Goal: Task Accomplishment & Management: Use online tool/utility

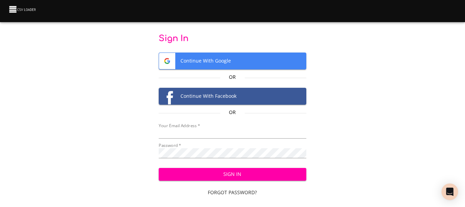
type input "cclaggett@k12.com"
click at [210, 176] on span "Sign In" at bounding box center [232, 174] width 136 height 9
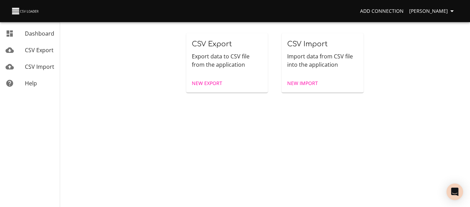
click at [310, 82] on span "New Import" at bounding box center [302, 83] width 31 height 9
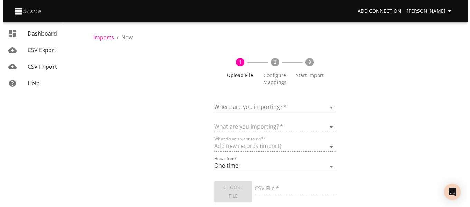
click at [244, 111] on body "Add Connection [PERSON_NAME] Dashboard CSV Export CSV Import Help Imports › New…" at bounding box center [232, 103] width 465 height 207
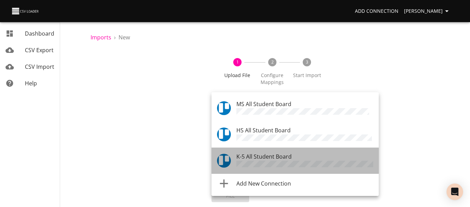
click at [245, 153] on span "K-5 All Student Board" at bounding box center [263, 157] width 55 height 8
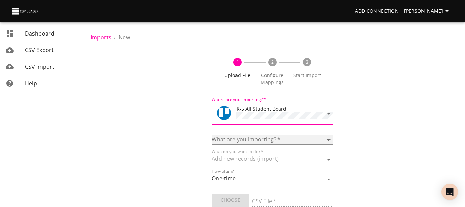
click at [245, 141] on select "Boards Cards Checkitems Checklists" at bounding box center [271, 140] width 121 height 10
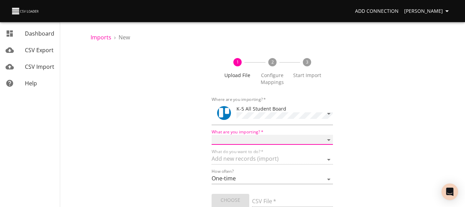
select select "cards"
click at [211, 135] on select "Boards Cards Checkitems Checklists" at bounding box center [271, 140] width 121 height 10
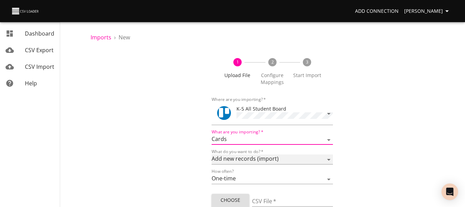
click at [242, 159] on select "Add new records (import) Update existing records (update) Add new and update ex…" at bounding box center [271, 159] width 121 height 10
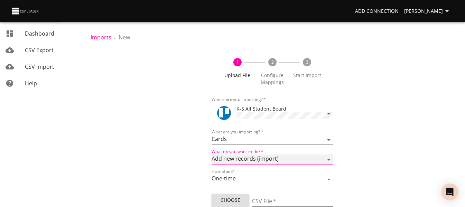
select select "update"
click at [211, 154] on select "Add new records (import) Update existing records (update) Add new and update ex…" at bounding box center [271, 159] width 121 height 10
click at [230, 199] on span "Choose File" at bounding box center [230, 204] width 27 height 17
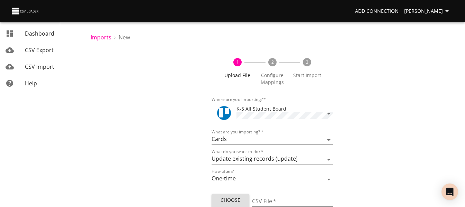
type input "ES BOY label update 09292025.csv"
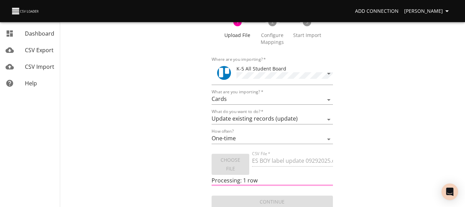
scroll to position [41, 0]
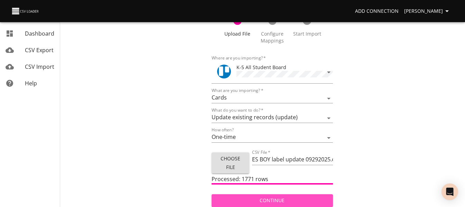
click at [275, 200] on span "Continue" at bounding box center [272, 200] width 110 height 9
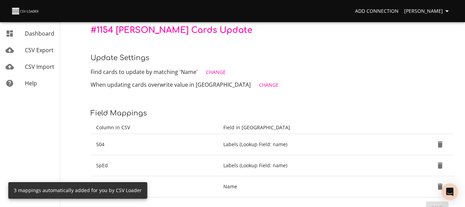
scroll to position [104, 0]
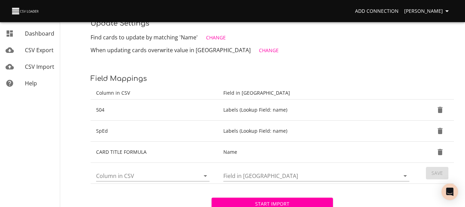
click at [203, 175] on icon "Open" at bounding box center [205, 176] width 8 height 8
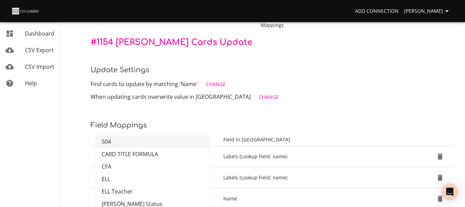
scroll to position [69, 0]
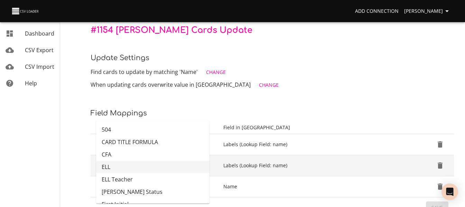
click at [166, 166] on li "ELL" at bounding box center [152, 167] width 113 height 12
type input "ELL"
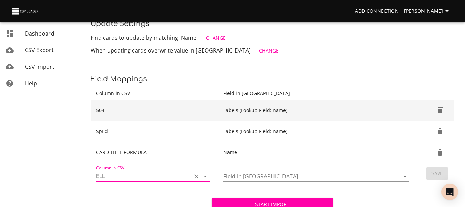
scroll to position [104, 0]
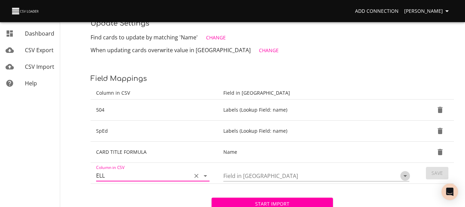
click at [407, 176] on icon "Open" at bounding box center [405, 176] width 8 height 8
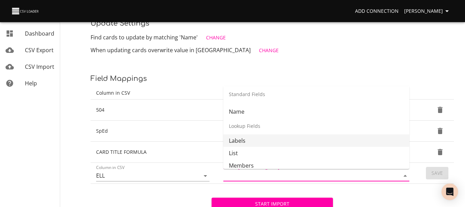
click at [355, 144] on li "Labels" at bounding box center [316, 140] width 186 height 12
type input "Labels"
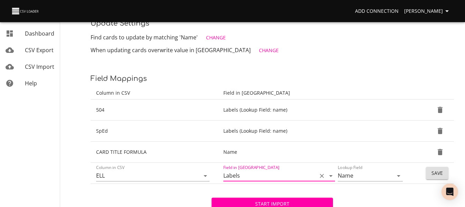
click at [433, 172] on span "Save" at bounding box center [436, 173] width 11 height 9
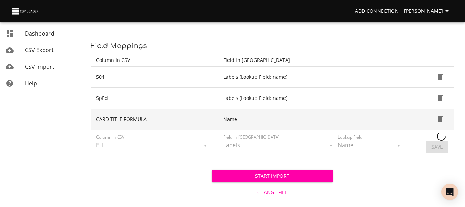
scroll to position [138, 0]
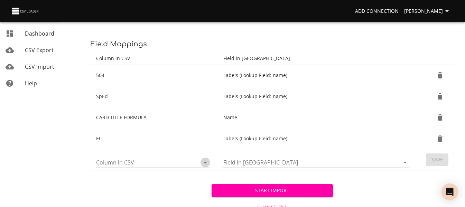
click at [203, 162] on icon "Open" at bounding box center [205, 162] width 8 height 8
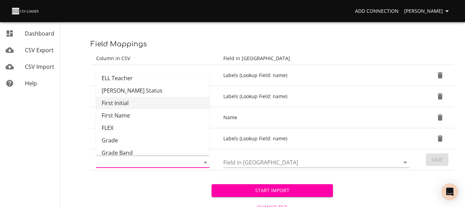
scroll to position [69, 0]
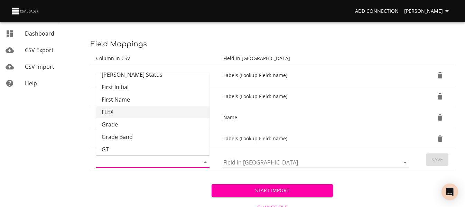
click at [163, 115] on li "FLEX" at bounding box center [152, 112] width 113 height 12
type input "FLEX"
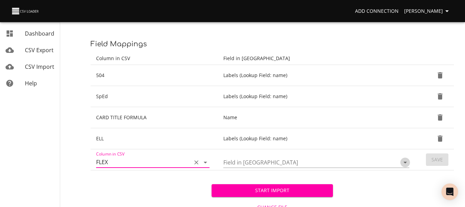
click at [407, 164] on icon "Open" at bounding box center [405, 162] width 8 height 8
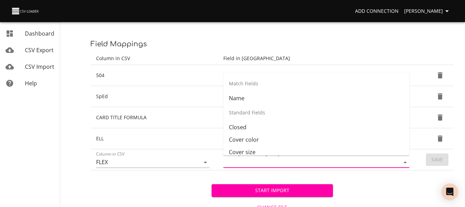
scroll to position [82, 0]
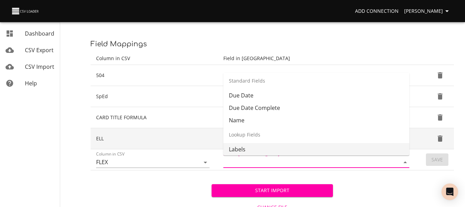
click at [351, 147] on li "Labels" at bounding box center [316, 149] width 186 height 12
type input "Labels"
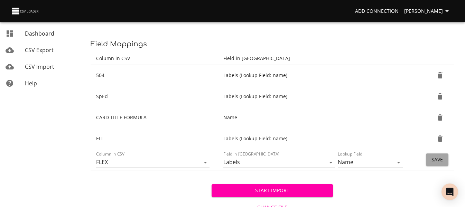
click at [441, 161] on span "Save" at bounding box center [436, 159] width 11 height 9
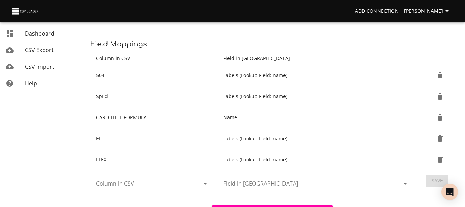
click at [206, 184] on icon "Open" at bounding box center [205, 183] width 8 height 8
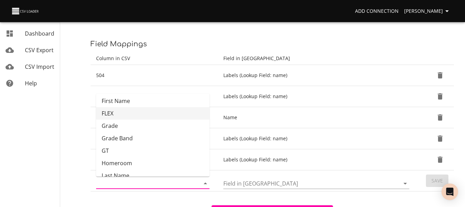
scroll to position [101, 0]
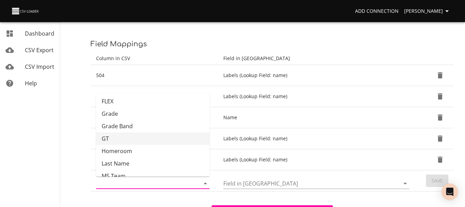
click at [170, 136] on li "GT" at bounding box center [152, 138] width 113 height 12
type input "GT"
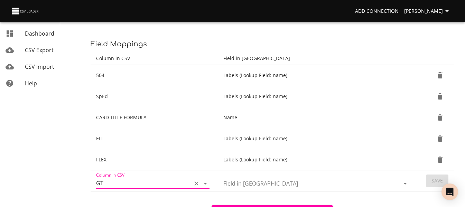
click at [403, 183] on icon "Open" at bounding box center [405, 183] width 8 height 8
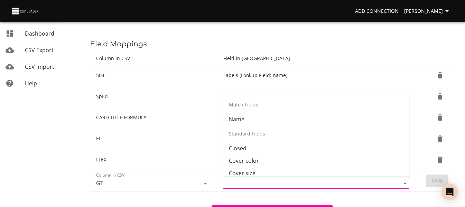
scroll to position [82, 0]
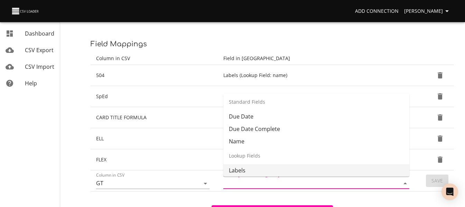
click at [350, 172] on li "Labels" at bounding box center [316, 170] width 186 height 12
type input "Labels"
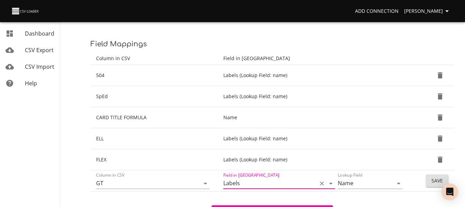
click at [434, 183] on span "Save" at bounding box center [436, 180] width 11 height 9
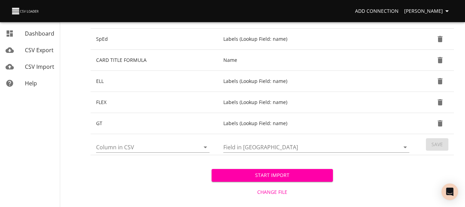
scroll to position [205, 0]
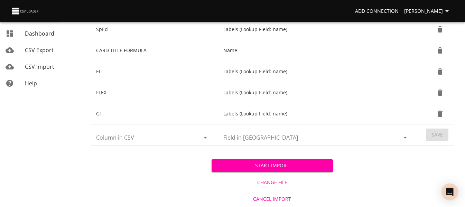
click at [204, 137] on icon "Open" at bounding box center [205, 137] width 8 height 8
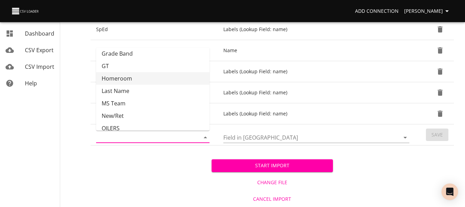
scroll to position [138, 0]
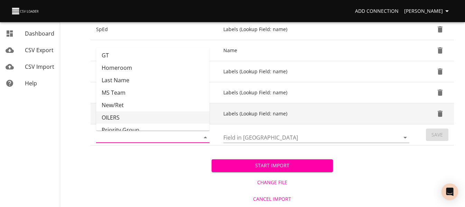
click at [173, 114] on li "OILERS" at bounding box center [152, 117] width 113 height 12
type input "OILERS"
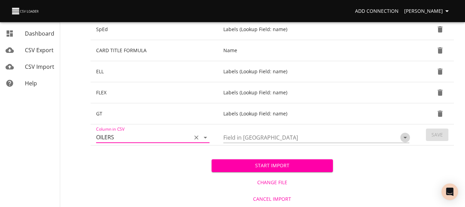
click at [403, 136] on icon "Open" at bounding box center [405, 137] width 8 height 8
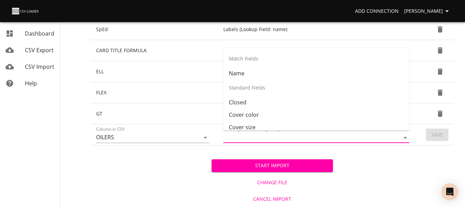
scroll to position [82, 0]
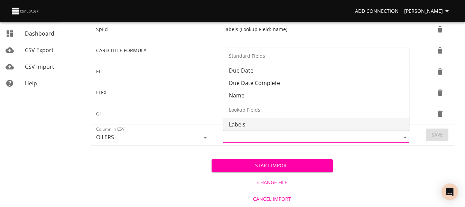
click at [390, 122] on li "Labels" at bounding box center [316, 124] width 186 height 12
type input "Labels"
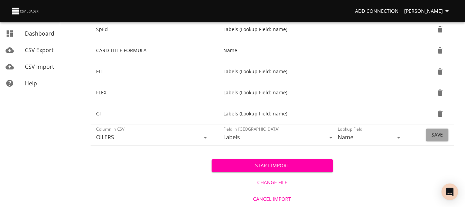
click at [433, 136] on span "Save" at bounding box center [436, 135] width 11 height 9
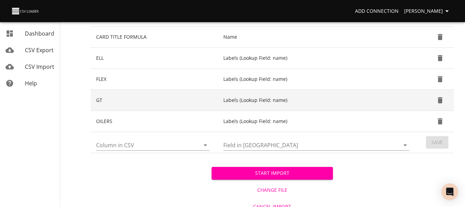
scroll to position [226, 0]
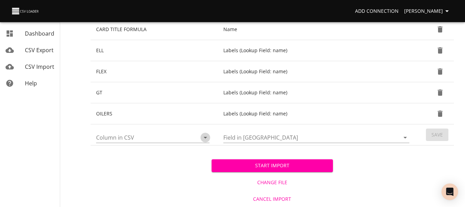
click at [205, 138] on icon "Open" at bounding box center [204, 138] width 3 height 2
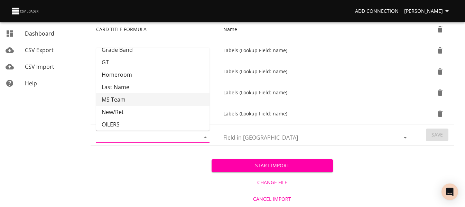
scroll to position [166, 0]
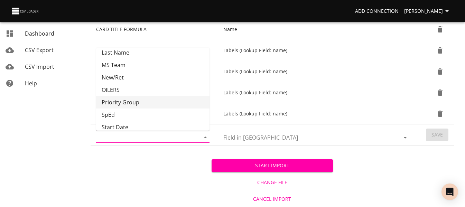
click at [168, 100] on li "Priority Group" at bounding box center [152, 102] width 113 height 12
type input "Priority Group"
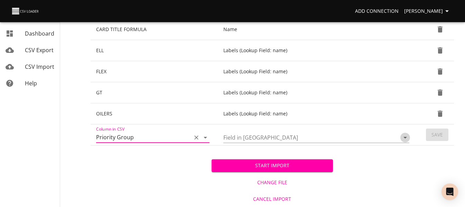
click at [404, 138] on icon "Open" at bounding box center [405, 137] width 8 height 8
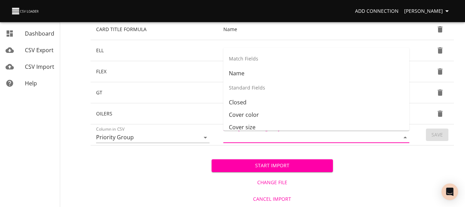
scroll to position [82, 0]
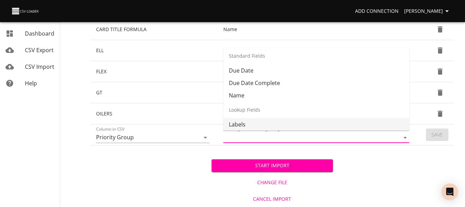
click at [364, 125] on li "Labels" at bounding box center [316, 124] width 186 height 12
type input "Labels"
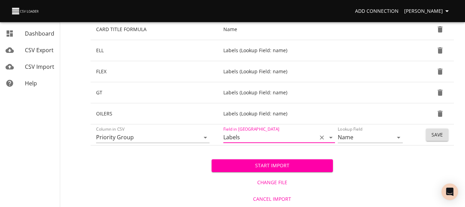
click at [439, 136] on span "Save" at bounding box center [436, 135] width 11 height 9
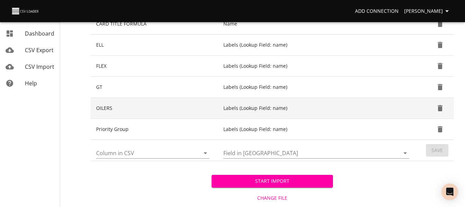
scroll to position [247, 0]
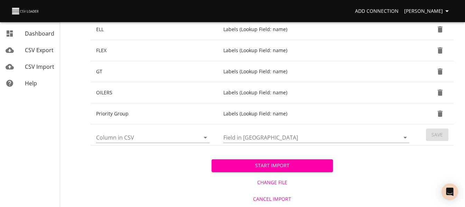
click at [208, 137] on icon "Open" at bounding box center [205, 137] width 8 height 8
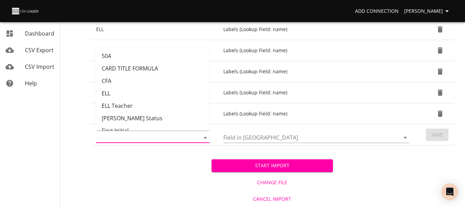
scroll to position [0, 0]
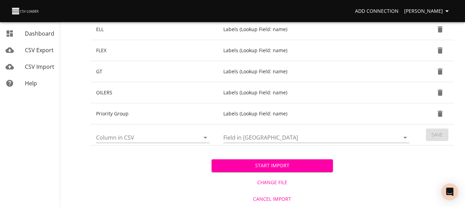
click at [162, 166] on div "Start Import Change File Cancel Import" at bounding box center [271, 175] width 363 height 61
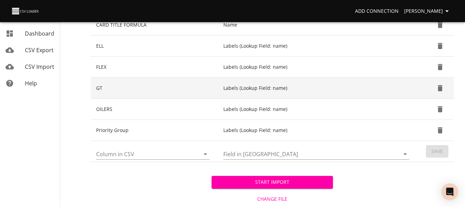
scroll to position [247, 0]
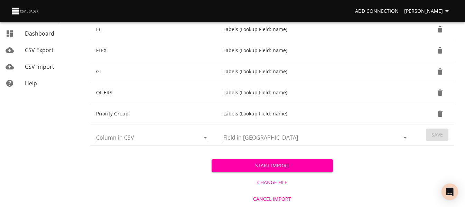
click at [230, 164] on span "Start Import" at bounding box center [272, 165] width 110 height 9
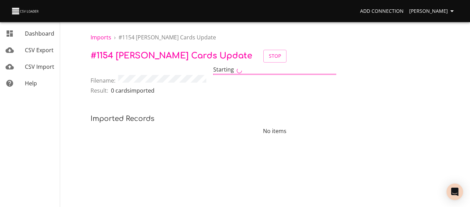
click at [34, 67] on span "CSV Import" at bounding box center [39, 67] width 29 height 8
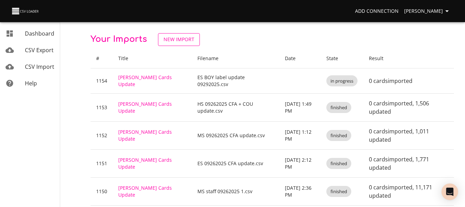
click at [178, 37] on span "New Import" at bounding box center [178, 39] width 31 height 9
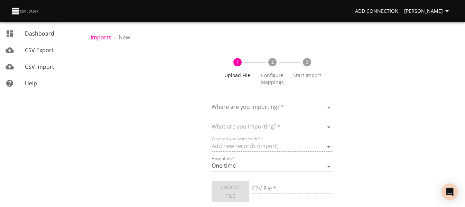
click at [257, 108] on body "Add Connection Celeste Claggett Dashboard CSV Export CSV Import Help Imports › …" at bounding box center [232, 103] width 465 height 207
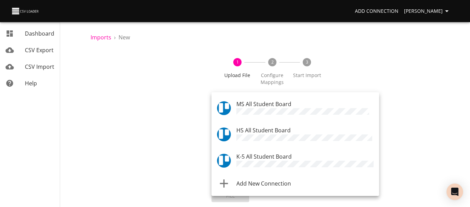
click at [257, 106] on span "MS All Student Board" at bounding box center [263, 104] width 55 height 8
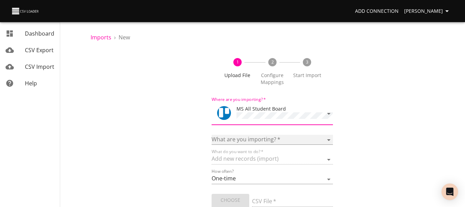
click at [250, 138] on select "Boards Cards Checkitems Checklists" at bounding box center [271, 140] width 121 height 10
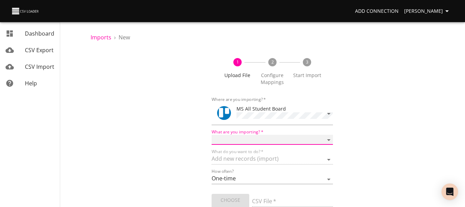
select select "cards"
click at [211, 135] on select "Boards Cards Checkitems Checklists" at bounding box center [271, 140] width 121 height 10
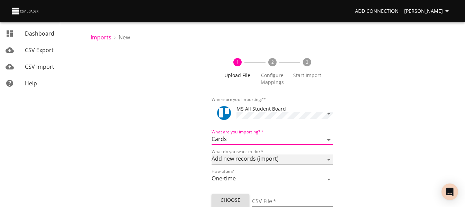
click at [249, 156] on select "Add new records (import) Update existing records (update) Add new and update ex…" at bounding box center [271, 159] width 121 height 10
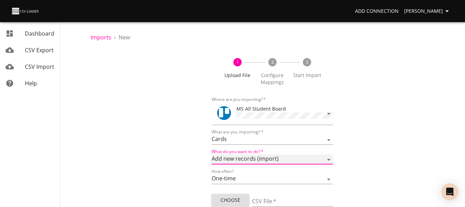
select select "update"
click at [211, 154] on select "Add new records (import) Update existing records (update) Add new and update ex…" at bounding box center [271, 159] width 121 height 10
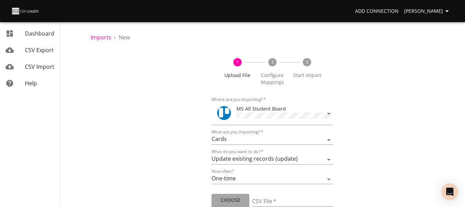
click at [237, 200] on span "Choose File" at bounding box center [230, 204] width 27 height 17
type input "MS BOY label update 09292025.csv"
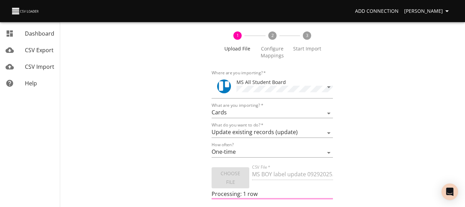
scroll to position [35, 0]
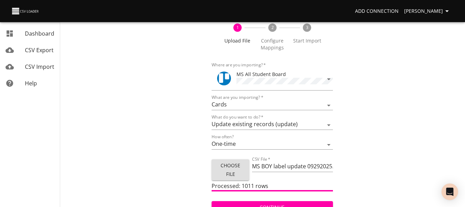
click at [257, 199] on div "Continue" at bounding box center [271, 204] width 121 height 18
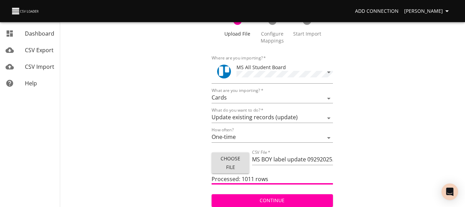
click at [258, 200] on span "Continue" at bounding box center [272, 200] width 110 height 9
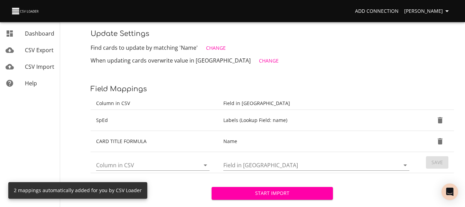
scroll to position [104, 0]
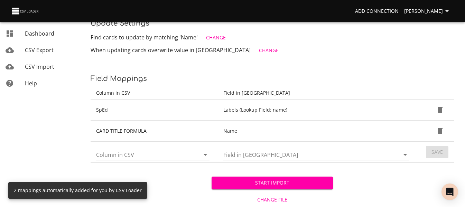
click at [204, 153] on icon "Open" at bounding box center [205, 155] width 8 height 8
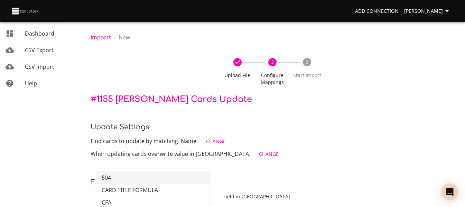
scroll to position [35, 0]
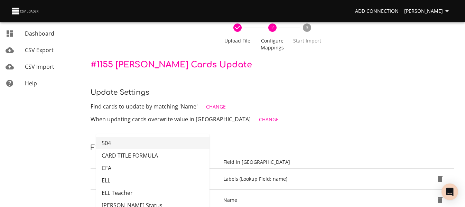
click at [161, 145] on li "504" at bounding box center [152, 143] width 113 height 12
type input "504"
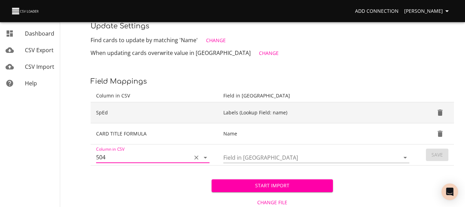
scroll to position [104, 0]
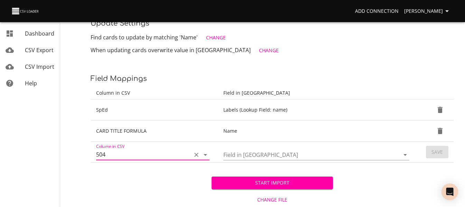
click at [309, 155] on input "Field in [GEOGRAPHIC_DATA]" at bounding box center [305, 154] width 164 height 11
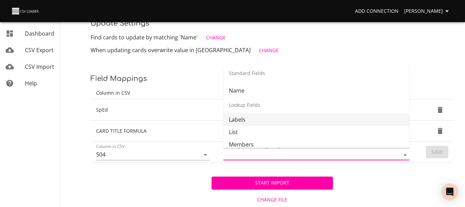
click at [306, 118] on li "Labels" at bounding box center [316, 119] width 186 height 12
type input "Labels"
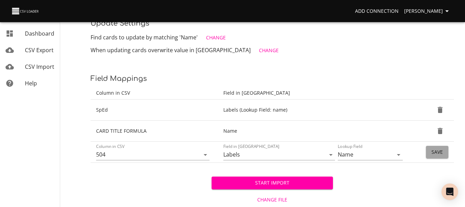
click at [435, 153] on span "Save" at bounding box center [436, 152] width 11 height 9
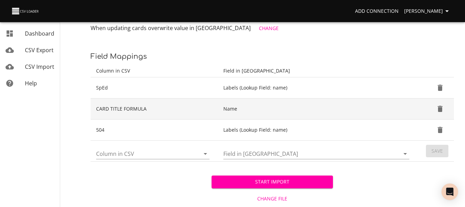
scroll to position [138, 0]
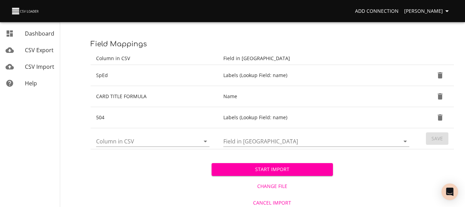
click at [204, 141] on icon "Open" at bounding box center [204, 142] width 3 height 2
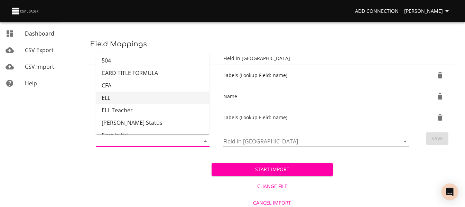
click at [168, 98] on li "ELL" at bounding box center [152, 98] width 113 height 12
type input "ELL"
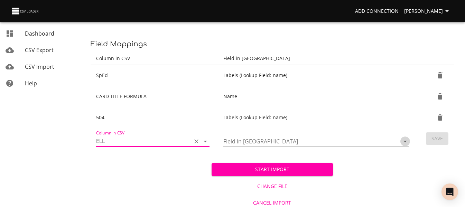
click at [405, 141] on icon "Open" at bounding box center [405, 141] width 8 height 8
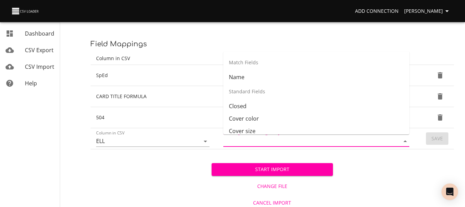
scroll to position [82, 0]
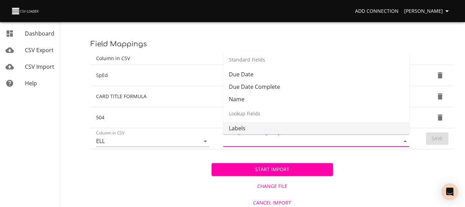
click at [365, 127] on li "Labels" at bounding box center [316, 128] width 186 height 12
type input "Labels"
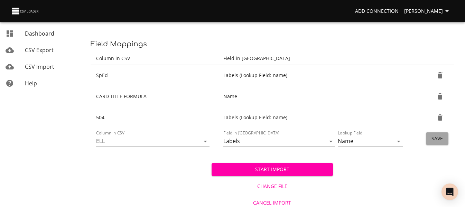
click at [435, 141] on span "Save" at bounding box center [436, 138] width 11 height 9
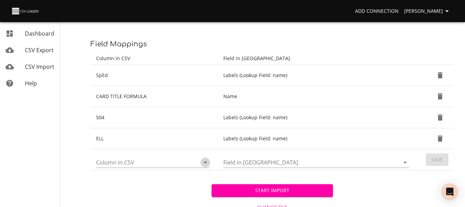
click at [205, 164] on icon "Open" at bounding box center [205, 162] width 8 height 8
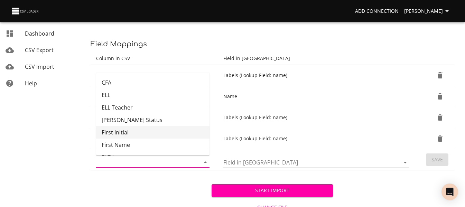
scroll to position [35, 0]
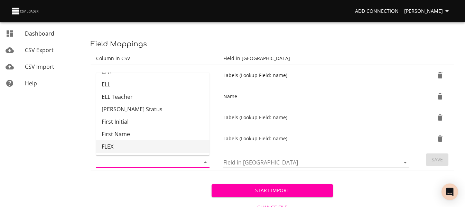
click at [162, 146] on li "FLEX" at bounding box center [152, 146] width 113 height 12
type input "FLEX"
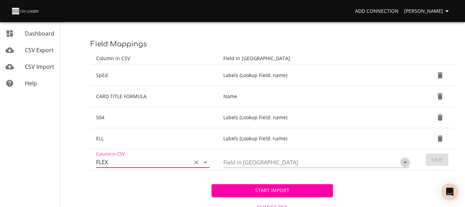
click at [404, 163] on icon "Open" at bounding box center [405, 162] width 8 height 8
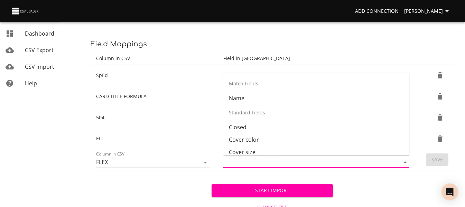
scroll to position [82, 0]
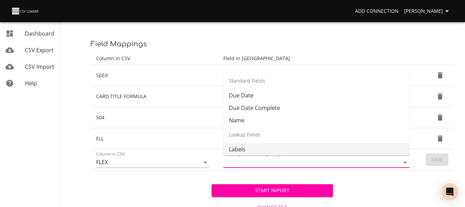
click at [374, 149] on li "Labels" at bounding box center [316, 149] width 186 height 12
type input "Labels"
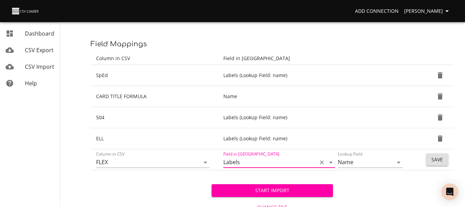
click at [437, 159] on span "Save" at bounding box center [436, 159] width 11 height 9
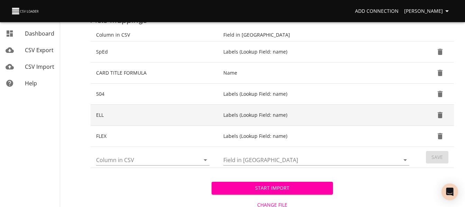
scroll to position [173, 0]
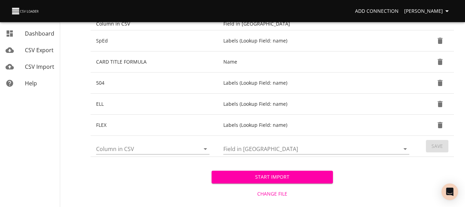
click at [209, 150] on icon "Open" at bounding box center [205, 149] width 8 height 8
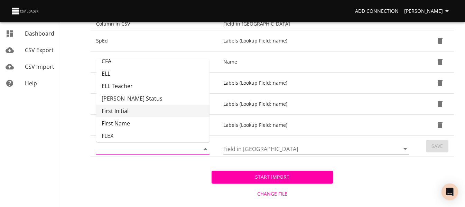
scroll to position [66, 0]
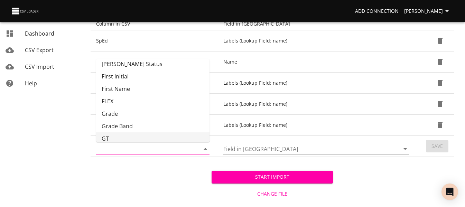
click at [159, 133] on li "GT" at bounding box center [152, 138] width 113 height 12
type input "GT"
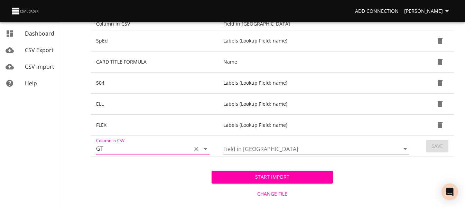
click at [404, 151] on icon "Open" at bounding box center [405, 149] width 8 height 8
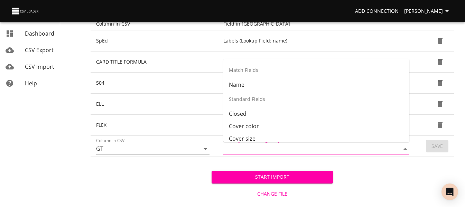
scroll to position [82, 0]
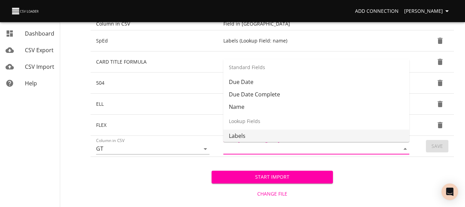
click at [369, 136] on li "Labels" at bounding box center [316, 136] width 186 height 12
type input "Labels"
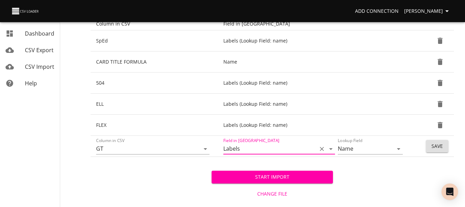
click at [429, 150] on button "Save" at bounding box center [437, 146] width 22 height 13
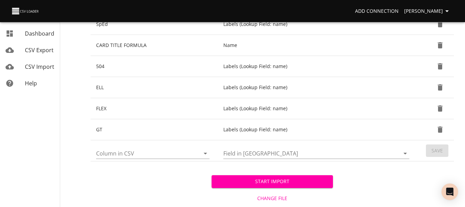
scroll to position [205, 0]
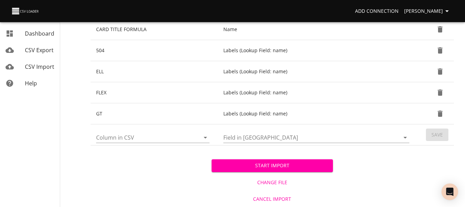
click at [205, 138] on icon "Open" at bounding box center [205, 137] width 8 height 8
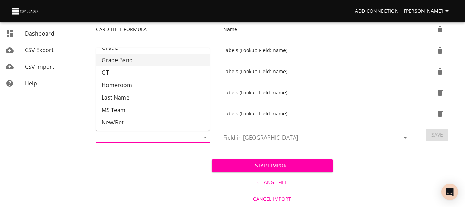
scroll to position [138, 0]
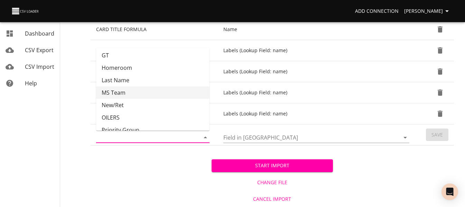
click at [155, 90] on li "MS Team" at bounding box center [152, 92] width 113 height 12
type input "MS Team"
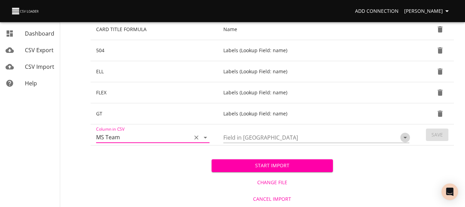
click at [404, 135] on icon "Open" at bounding box center [405, 137] width 8 height 8
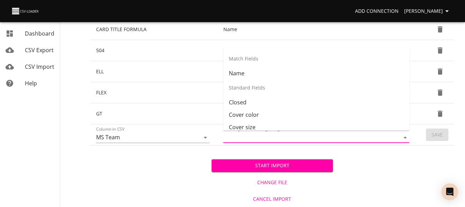
scroll to position [82, 0]
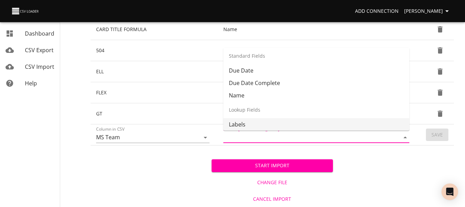
click at [373, 121] on li "Labels" at bounding box center [316, 124] width 186 height 12
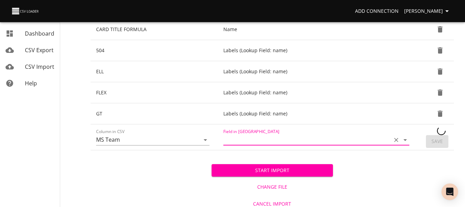
type input "Labels"
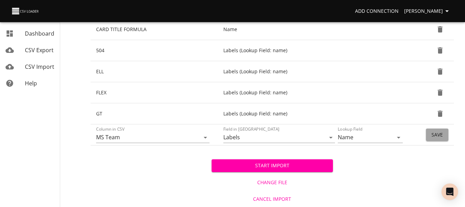
click at [442, 136] on span "Save" at bounding box center [436, 135] width 11 height 9
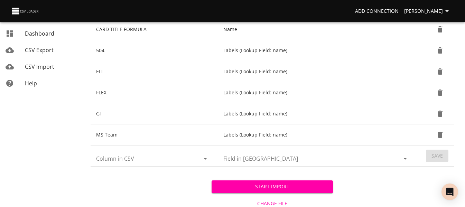
click at [207, 157] on icon "Open" at bounding box center [205, 158] width 8 height 8
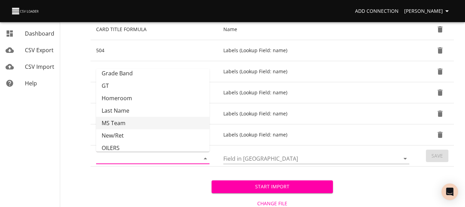
scroll to position [141, 0]
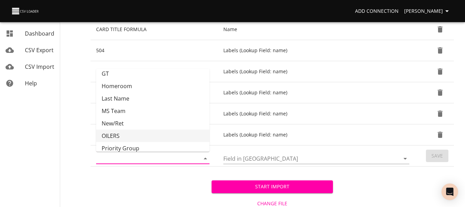
click at [172, 133] on li "OILERS" at bounding box center [152, 136] width 113 height 12
type input "OILERS"
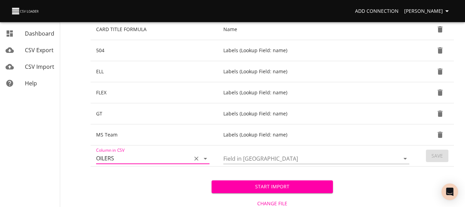
click at [404, 158] on icon "Open" at bounding box center [405, 158] width 8 height 8
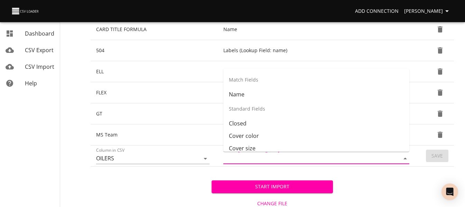
scroll to position [82, 0]
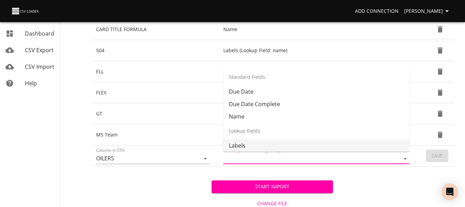
click at [364, 141] on li "Labels" at bounding box center [316, 145] width 186 height 12
type input "Labels"
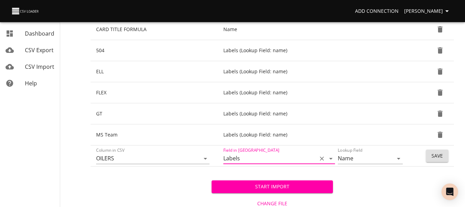
click at [437, 158] on span "Save" at bounding box center [436, 156] width 11 height 9
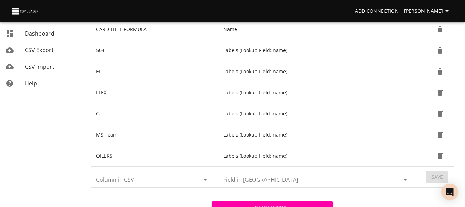
click at [204, 181] on icon "Open" at bounding box center [205, 179] width 8 height 8
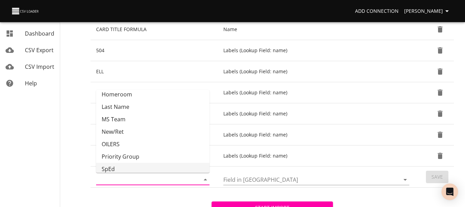
scroll to position [166, 0]
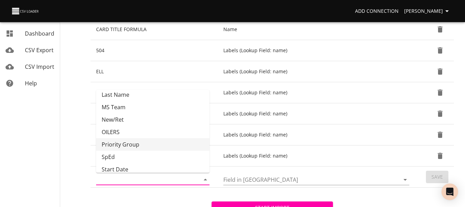
click at [175, 145] on li "Priority Group" at bounding box center [152, 144] width 113 height 12
type input "Priority Group"
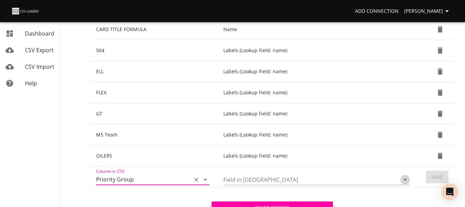
click at [403, 178] on icon "Open" at bounding box center [405, 179] width 8 height 8
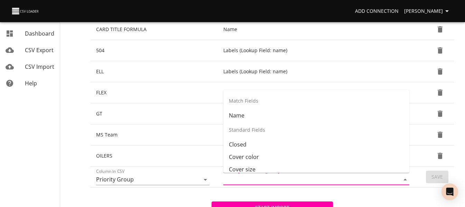
scroll to position [82, 0]
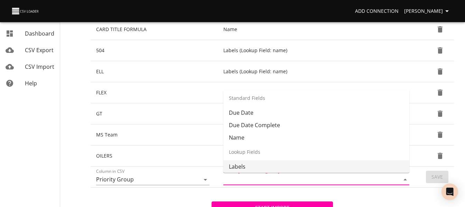
click at [362, 166] on li "Labels" at bounding box center [316, 166] width 186 height 12
type input "Labels"
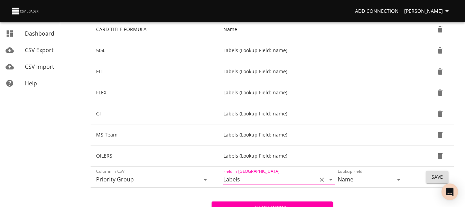
click at [428, 178] on button "Save" at bounding box center [437, 177] width 22 height 13
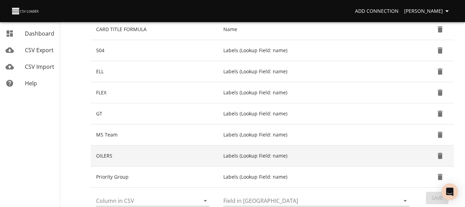
scroll to position [240, 0]
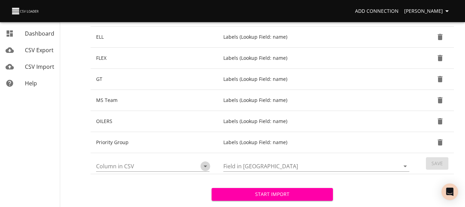
click at [205, 166] on icon "Open" at bounding box center [204, 166] width 3 height 2
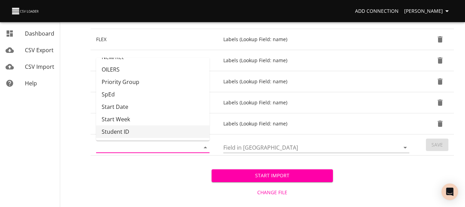
scroll to position [268, 0]
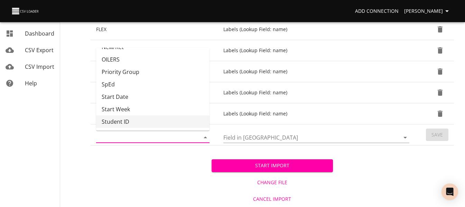
click at [255, 163] on span "Start Import" at bounding box center [272, 165] width 110 height 9
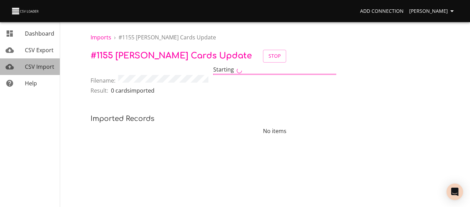
click at [48, 68] on span "CSV Import" at bounding box center [39, 67] width 29 height 8
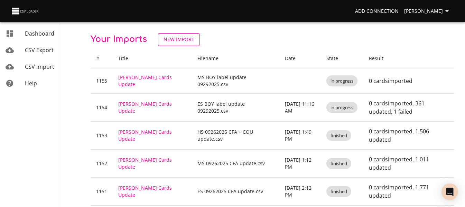
click at [192, 39] on span "New Import" at bounding box center [178, 39] width 31 height 9
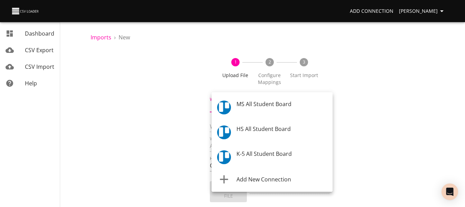
click at [235, 106] on body "Add Connection Celeste Claggett Dashboard CSV Export CSV Import Help Imports › …" at bounding box center [232, 103] width 465 height 207
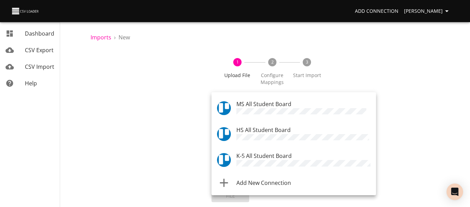
click at [247, 128] on span "HS All Student Board" at bounding box center [263, 130] width 54 height 8
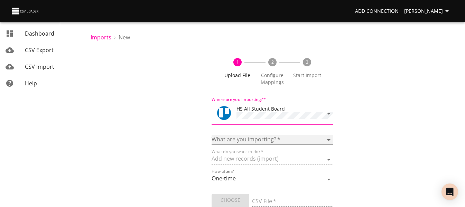
click at [246, 142] on select "Boards Cards Checkitems Checklists" at bounding box center [271, 140] width 121 height 10
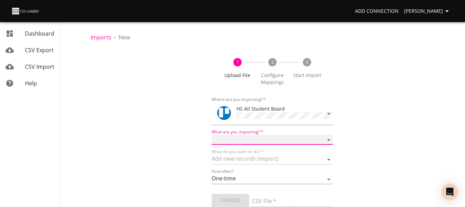
select select "cards"
click at [211, 135] on select "Boards Cards Checkitems Checklists" at bounding box center [271, 140] width 121 height 10
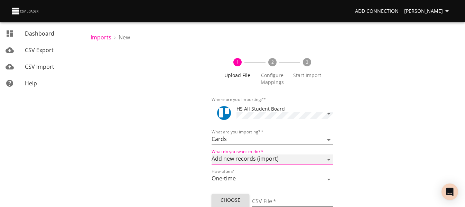
click at [236, 162] on select "Add new records (import) Update existing records (update) Add new and update ex…" at bounding box center [271, 159] width 121 height 10
select select "update"
click at [211, 154] on select "Add new records (import) Update existing records (update) Add new and update ex…" at bounding box center [271, 159] width 121 height 10
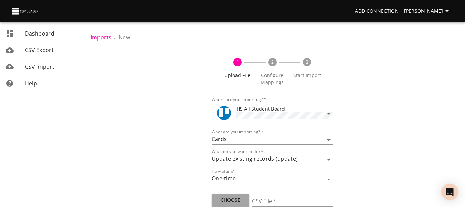
click at [236, 198] on span "Choose File" at bounding box center [230, 204] width 27 height 17
type input "HS BOY label update 09292025.csv"
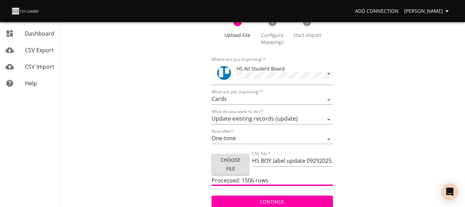
scroll to position [41, 0]
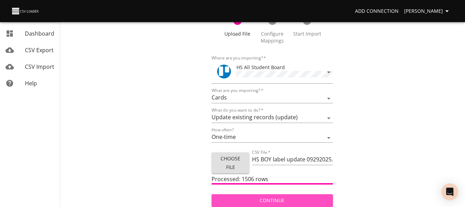
click at [280, 196] on span "Continue" at bounding box center [272, 200] width 110 height 9
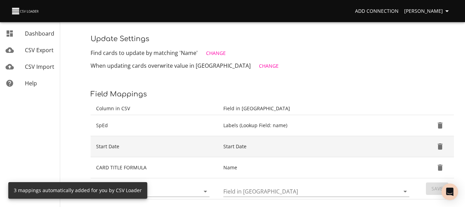
scroll to position [104, 0]
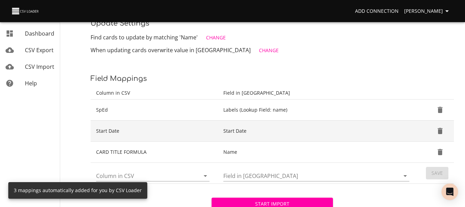
click at [439, 130] on icon "Delete" at bounding box center [439, 131] width 5 height 6
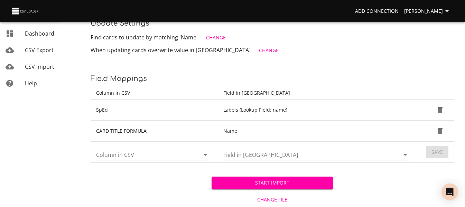
click at [204, 154] on icon "Open" at bounding box center [204, 155] width 3 height 2
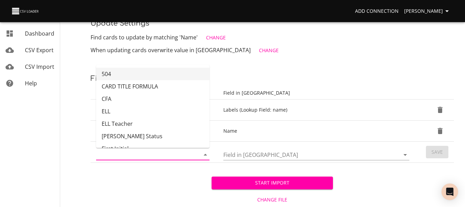
click at [185, 71] on li "504" at bounding box center [152, 74] width 113 height 12
type input "504"
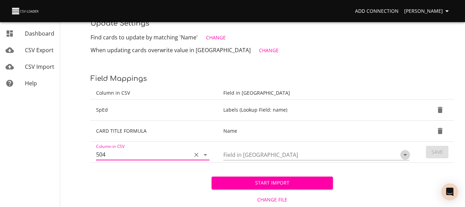
drag, startPoint x: 404, startPoint y: 158, endPoint x: 402, endPoint y: 155, distance: 3.6
click at [404, 157] on icon "Open" at bounding box center [405, 155] width 8 height 8
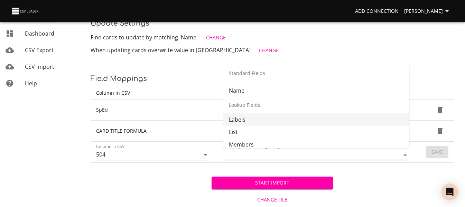
click at [355, 116] on li "Labels" at bounding box center [316, 119] width 186 height 12
type input "Labels"
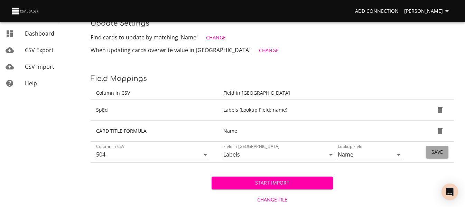
click at [428, 148] on button "Save" at bounding box center [437, 152] width 22 height 13
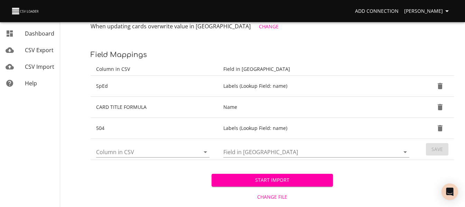
scroll to position [138, 0]
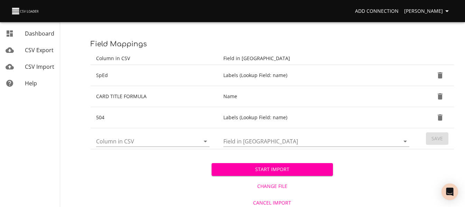
click at [208, 144] on td "Column in CSV" at bounding box center [153, 138] width 127 height 21
click at [206, 143] on icon "Open" at bounding box center [205, 141] width 8 height 8
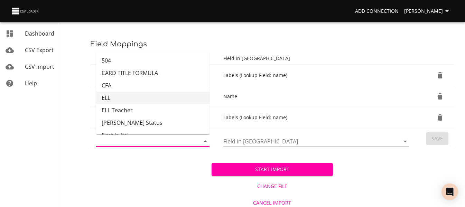
click at [170, 96] on li "ELL" at bounding box center [152, 98] width 113 height 12
type input "ELL"
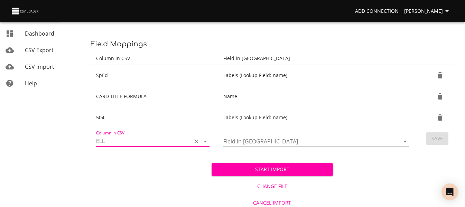
click at [402, 142] on icon "Open" at bounding box center [405, 141] width 8 height 8
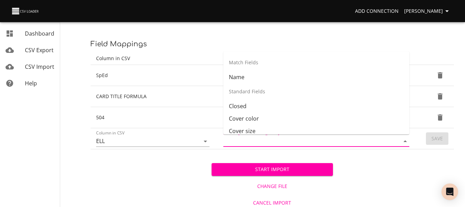
scroll to position [82, 0]
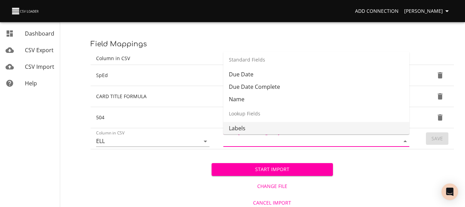
click at [363, 127] on li "Labels" at bounding box center [316, 128] width 186 height 12
type input "Labels"
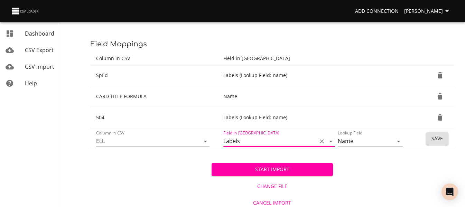
click at [431, 141] on button "Save" at bounding box center [437, 138] width 22 height 13
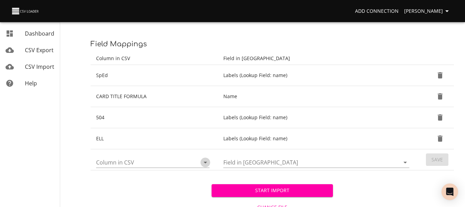
click at [204, 163] on icon "Open" at bounding box center [205, 162] width 8 height 8
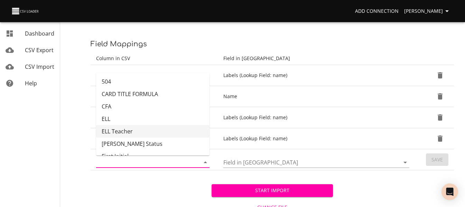
scroll to position [35, 0]
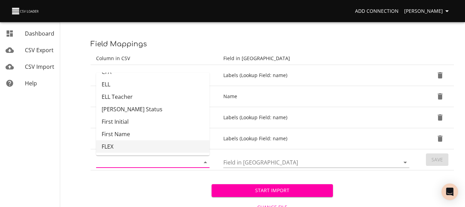
click at [176, 144] on li "FLEX" at bounding box center [152, 146] width 113 height 12
type input "FLEX"
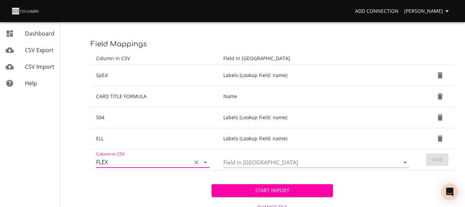
click at [405, 161] on icon "Open" at bounding box center [405, 162] width 8 height 8
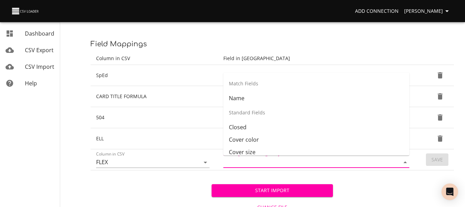
scroll to position [82, 0]
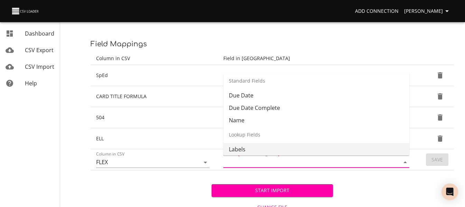
click at [372, 146] on li "Labels" at bounding box center [316, 149] width 186 height 12
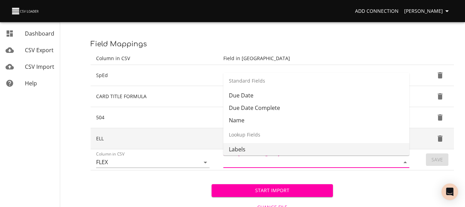
type input "Labels"
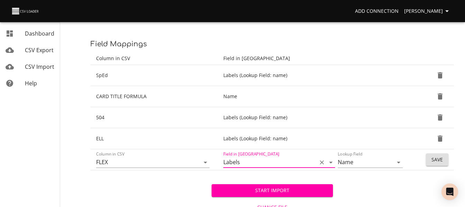
click at [429, 161] on button "Save" at bounding box center [437, 159] width 22 height 13
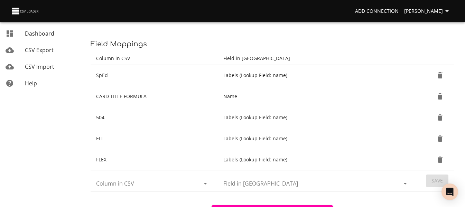
click at [208, 185] on icon "Open" at bounding box center [205, 183] width 8 height 8
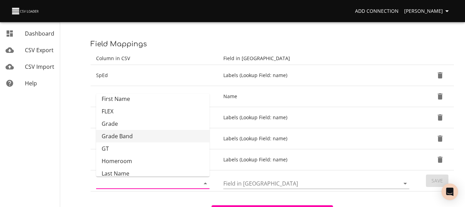
scroll to position [101, 0]
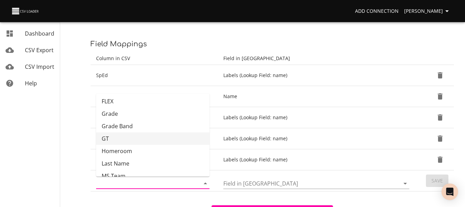
click at [168, 136] on li "GT" at bounding box center [152, 138] width 113 height 12
type input "GT"
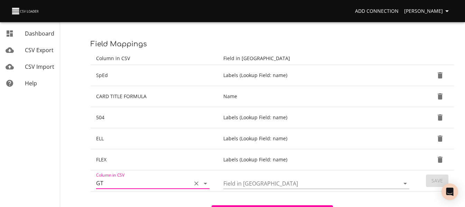
drag, startPoint x: 405, startPoint y: 184, endPoint x: 402, endPoint y: 180, distance: 4.8
click at [405, 184] on icon "Open" at bounding box center [405, 183] width 8 height 8
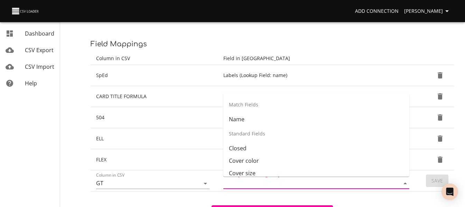
scroll to position [82, 0]
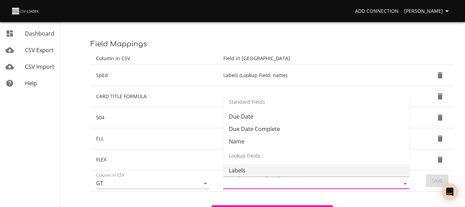
click at [374, 168] on li "Labels" at bounding box center [316, 170] width 186 height 12
type input "Labels"
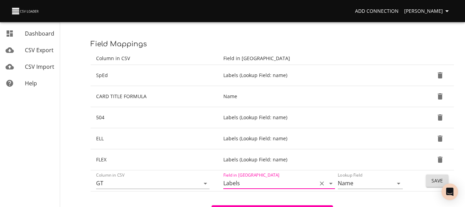
click at [428, 182] on button "Save" at bounding box center [437, 180] width 22 height 13
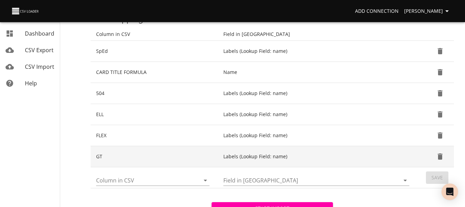
scroll to position [173, 0]
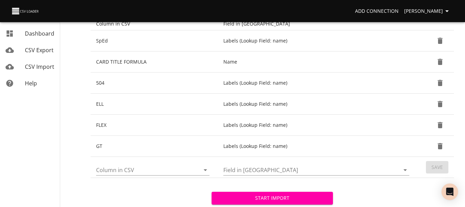
click at [206, 171] on icon "Open" at bounding box center [205, 170] width 8 height 8
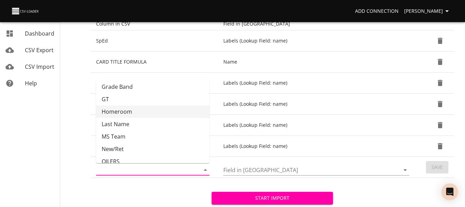
scroll to position [138, 0]
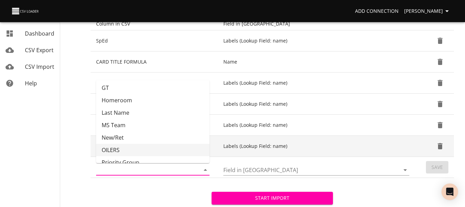
click at [169, 148] on li "OILERS" at bounding box center [152, 150] width 113 height 12
type input "OILERS"
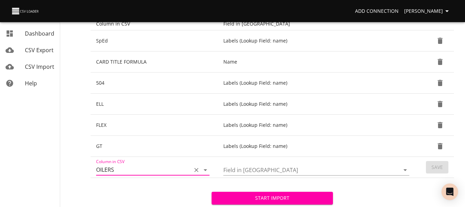
click at [404, 169] on icon "Open" at bounding box center [405, 170] width 8 height 8
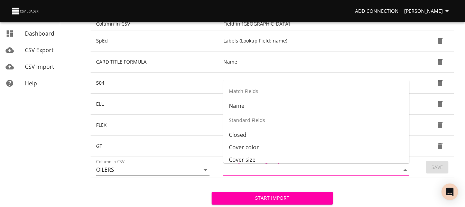
scroll to position [82, 0]
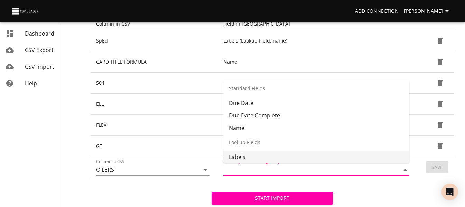
click at [371, 151] on li "Labels" at bounding box center [316, 157] width 186 height 12
type input "Labels"
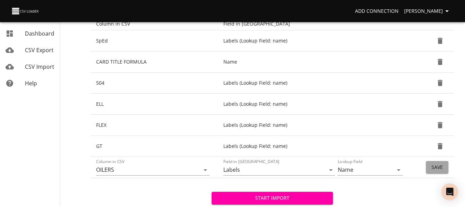
click at [432, 169] on span "Save" at bounding box center [436, 167] width 11 height 9
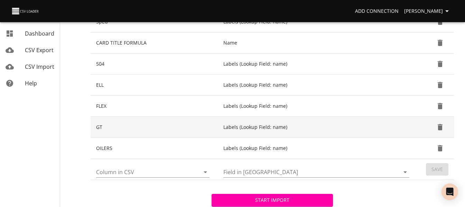
scroll to position [207, 0]
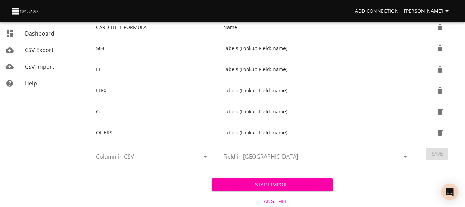
click at [203, 154] on icon "Open" at bounding box center [205, 156] width 8 height 8
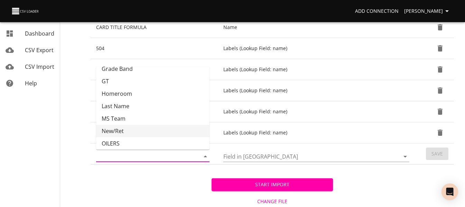
scroll to position [166, 0]
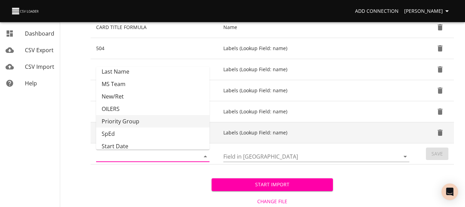
click at [159, 125] on li "Priority Group" at bounding box center [152, 121] width 113 height 12
type input "Priority Group"
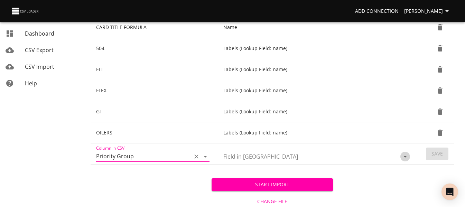
click at [404, 156] on icon "Open" at bounding box center [404, 157] width 3 height 2
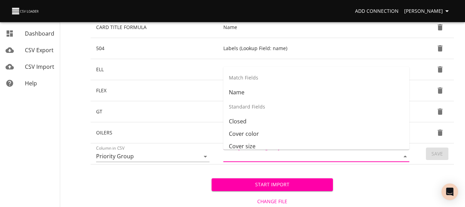
scroll to position [82, 0]
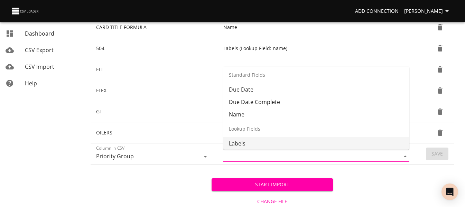
click at [374, 143] on li "Labels" at bounding box center [316, 143] width 186 height 12
type input "Labels"
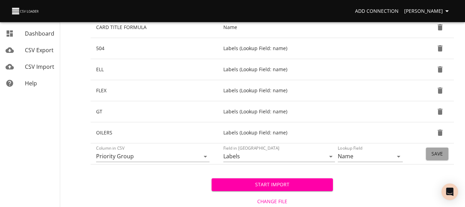
click at [432, 154] on span "Save" at bounding box center [436, 154] width 11 height 9
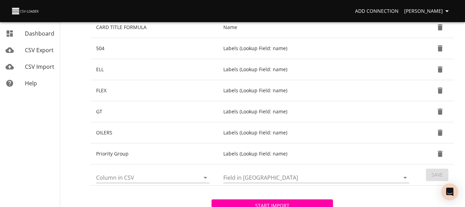
click at [204, 178] on icon "Open" at bounding box center [205, 177] width 8 height 8
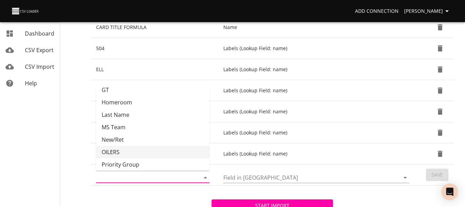
scroll to position [178, 0]
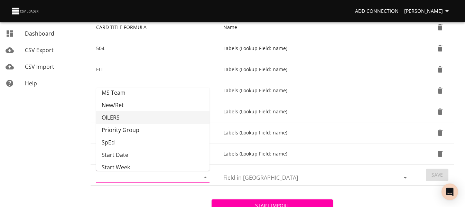
click at [193, 117] on li "OILERS" at bounding box center [152, 117] width 113 height 12
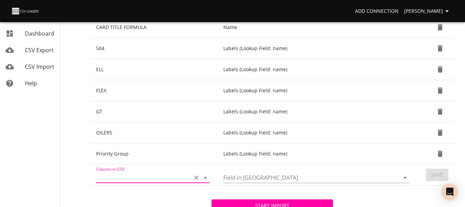
type input "OILERS"
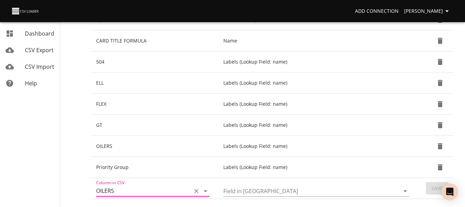
scroll to position [207, 0]
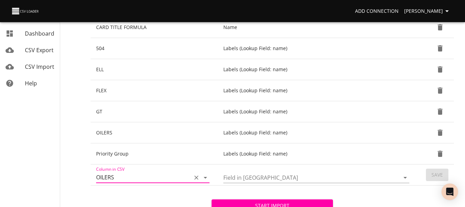
click at [198, 179] on icon "Clear" at bounding box center [196, 177] width 4 height 4
click at [204, 176] on icon "Open" at bounding box center [205, 177] width 8 height 8
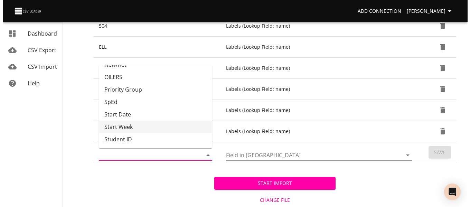
scroll to position [242, 0]
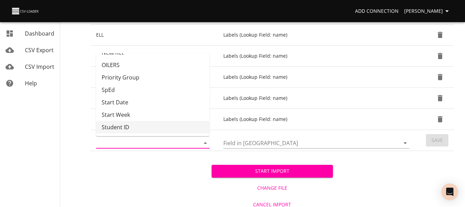
click at [170, 171] on div "Start Import Change File Cancel Import" at bounding box center [271, 181] width 363 height 61
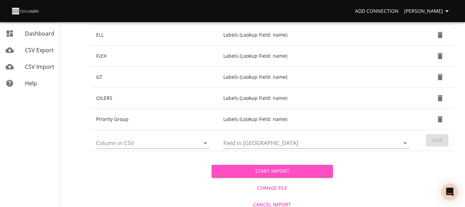
click at [269, 171] on span "Start Import" at bounding box center [272, 171] width 110 height 9
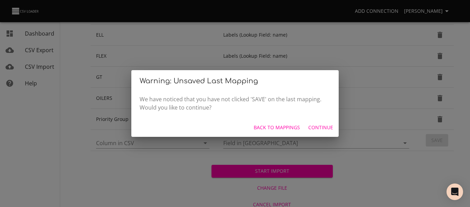
click at [314, 125] on span "Continue" at bounding box center [320, 127] width 25 height 9
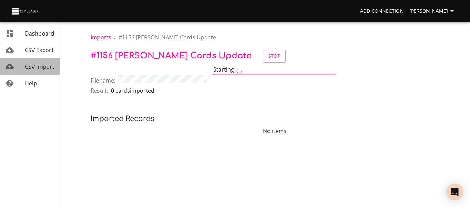
click at [30, 64] on span "CSV Import" at bounding box center [39, 67] width 29 height 8
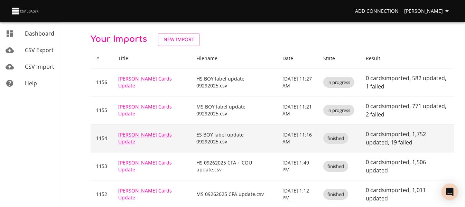
click at [158, 136] on link "[PERSON_NAME] Cards Update" at bounding box center [145, 137] width 54 height 13
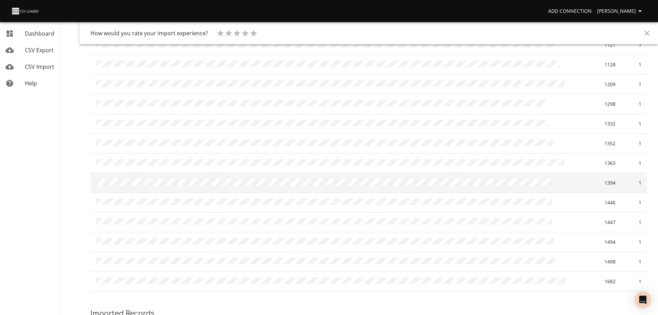
scroll to position [207, 0]
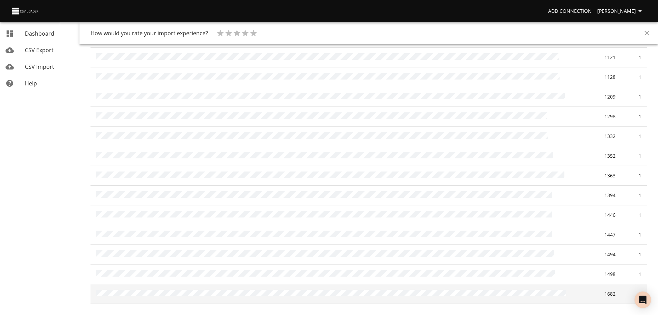
click at [366, 207] on td at bounding box center [342, 294] width 504 height 20
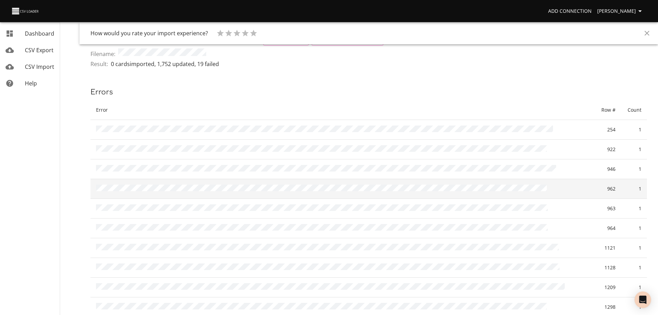
scroll to position [0, 0]
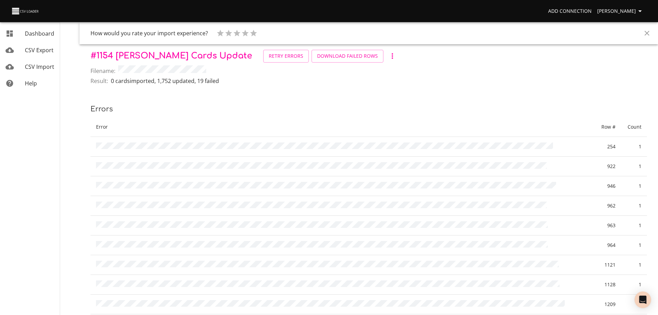
click at [42, 68] on span "CSV Import" at bounding box center [39, 67] width 29 height 8
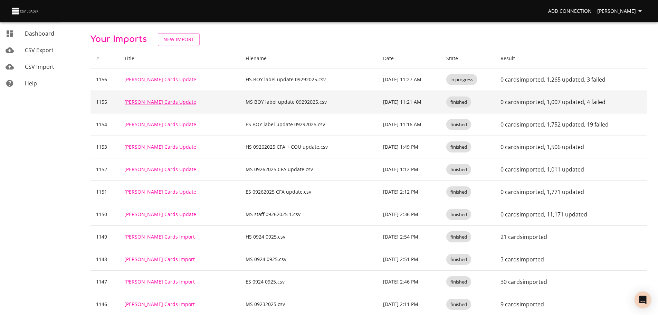
click at [155, 104] on link "[PERSON_NAME] Cards Update" at bounding box center [160, 101] width 72 height 7
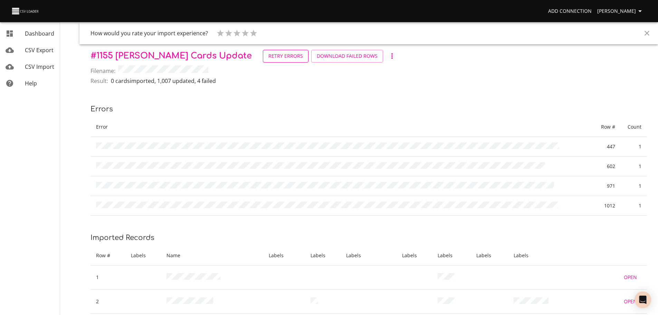
click at [268, 55] on span "Retry Errors" at bounding box center [285, 56] width 35 height 9
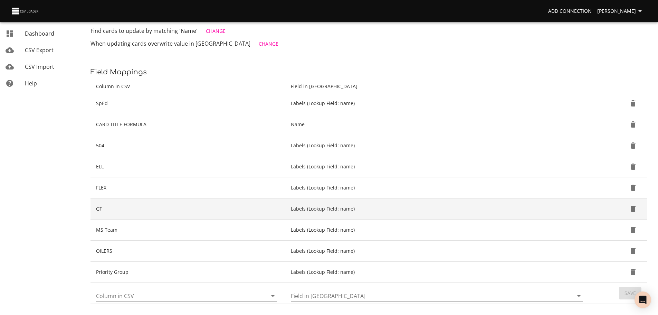
scroll to position [120, 0]
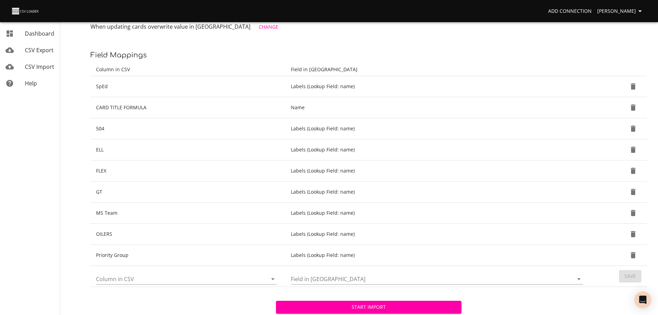
click at [401, 303] on span "Start Import" at bounding box center [368, 307] width 174 height 9
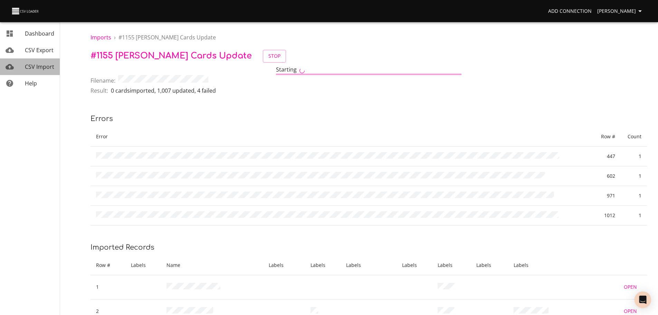
click at [38, 62] on link "CSV Import" at bounding box center [30, 66] width 60 height 17
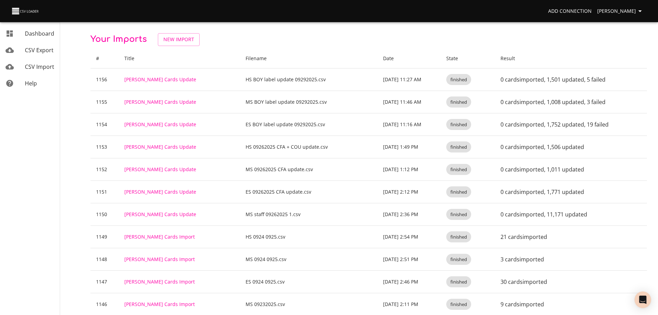
click at [156, 103] on link "[PERSON_NAME] Cards Update" at bounding box center [160, 101] width 72 height 7
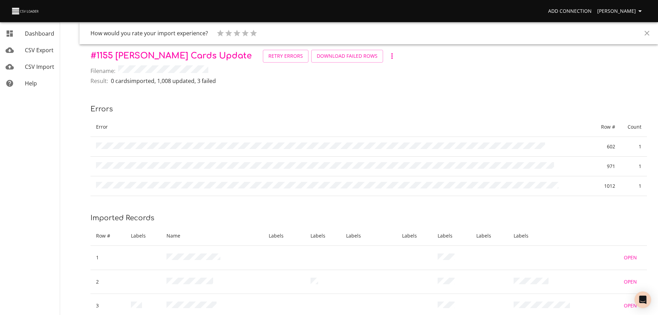
click at [41, 67] on span "CSV Import" at bounding box center [39, 67] width 29 height 8
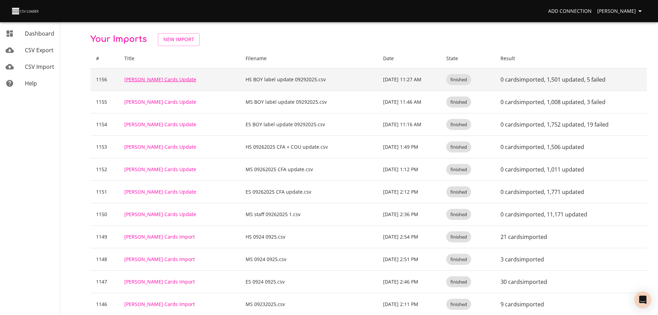
click at [164, 80] on link "[PERSON_NAME] Cards Update" at bounding box center [160, 79] width 72 height 7
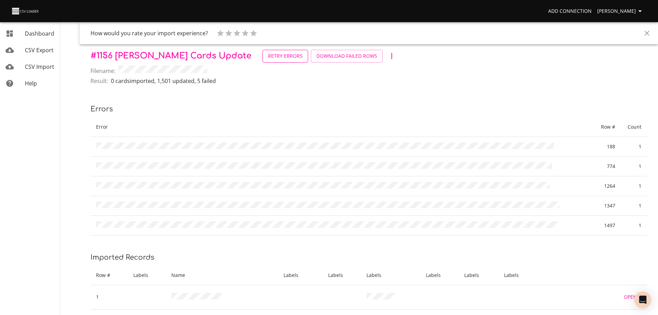
click at [268, 59] on span "Retry Errors" at bounding box center [285, 56] width 35 height 9
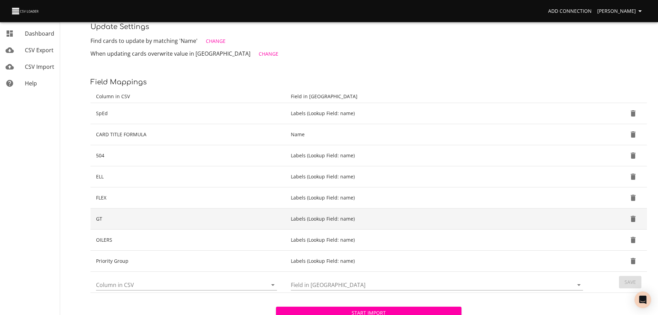
scroll to position [99, 0]
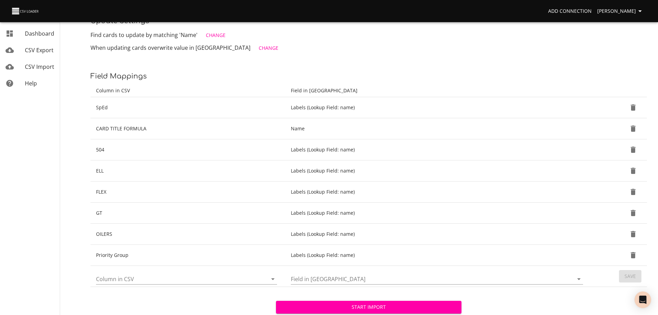
click at [424, 305] on span "Start Import" at bounding box center [368, 307] width 174 height 9
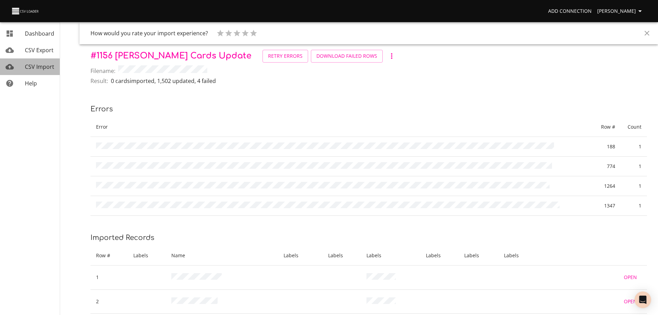
click at [41, 69] on span "CSV Import" at bounding box center [39, 67] width 29 height 8
